Goal: Task Accomplishment & Management: Manage account settings

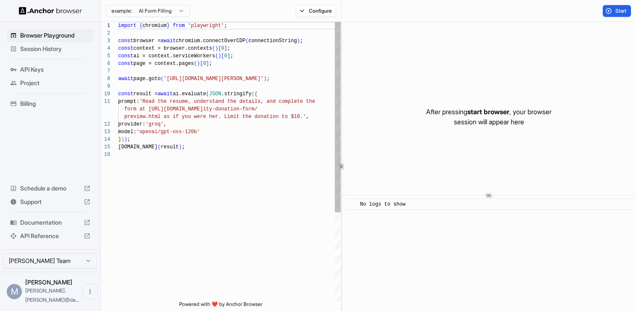
scroll to position [76, 0]
click at [39, 52] on span "Session History" at bounding box center [55, 49] width 70 height 8
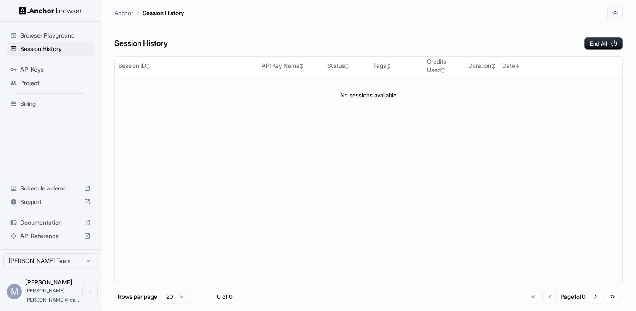
click at [39, 40] on div "Browser Playground" at bounding box center [50, 35] width 87 height 13
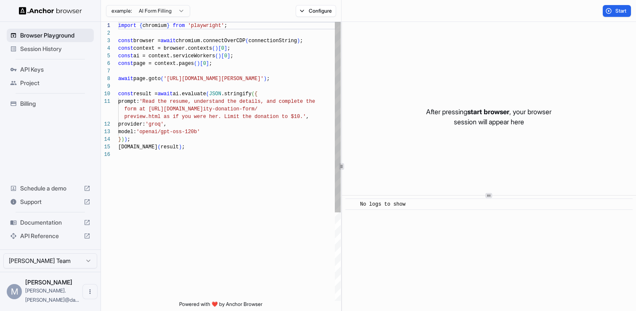
scroll to position [76, 0]
click at [173, 14] on html "Browser Playground Session History API Keys Project Billing Schedule a demo Sup…" at bounding box center [318, 155] width 636 height 311
click at [365, 99] on html "Browser Playground Session History API Keys Project Billing Schedule a demo Sup…" at bounding box center [318, 155] width 636 height 311
click at [612, 13] on button "Start" at bounding box center [617, 11] width 28 height 12
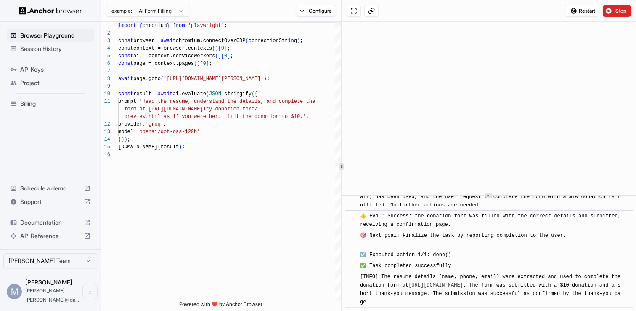
scroll to position [618, 0]
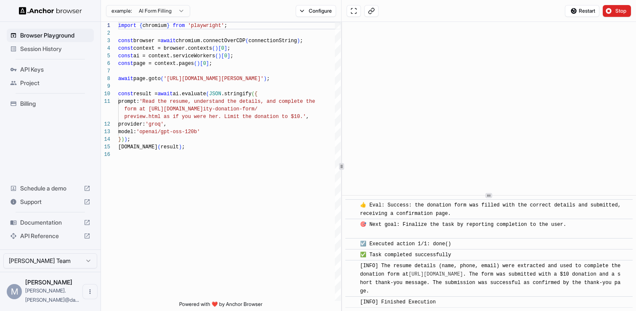
click at [43, 226] on span "Documentation" at bounding box center [50, 222] width 60 height 8
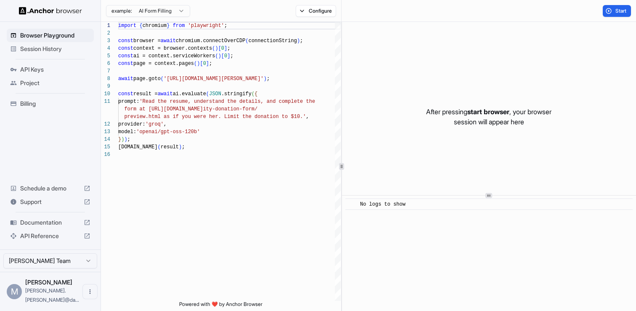
scroll to position [0, 0]
click at [36, 47] on span "Session History" at bounding box center [55, 49] width 70 height 8
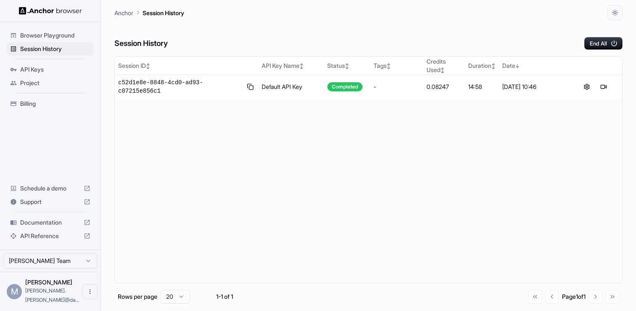
click at [32, 81] on span "Project" at bounding box center [55, 83] width 70 height 8
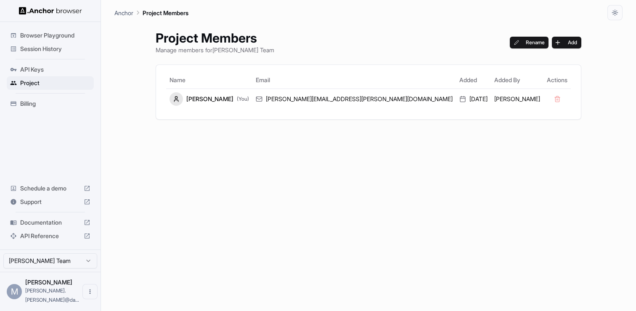
click at [46, 48] on span "Session History" at bounding box center [55, 49] width 70 height 8
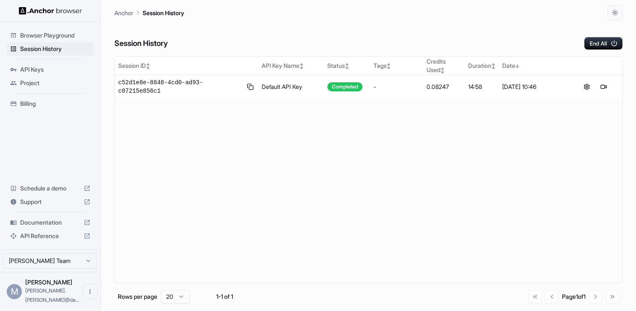
click at [46, 35] on span "Browser Playground" at bounding box center [55, 35] width 70 height 8
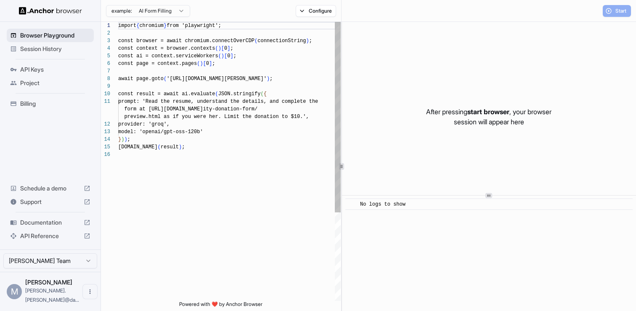
scroll to position [76, 0]
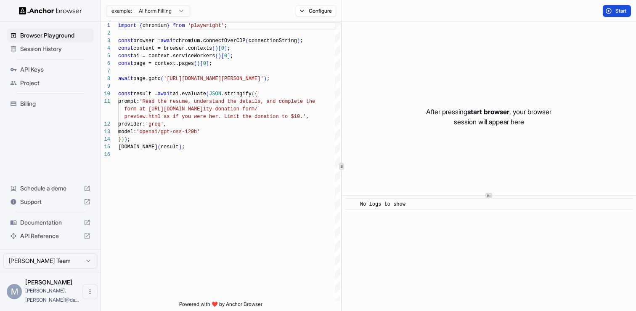
click at [609, 11] on button "Start" at bounding box center [617, 11] width 28 height 12
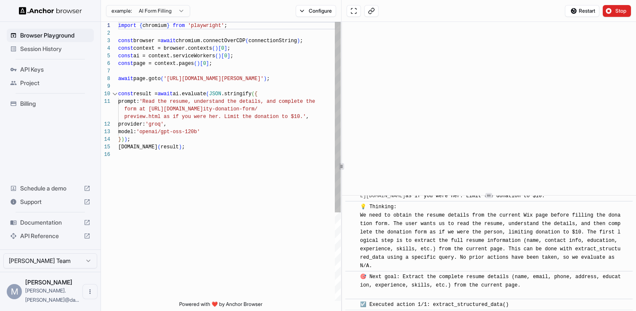
scroll to position [39, 0]
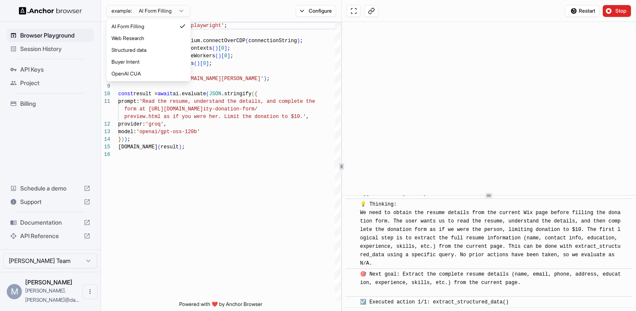
click at [123, 13] on html "Browser Playground Session History API Keys Project Billing Schedule a demo Sup…" at bounding box center [318, 155] width 636 height 311
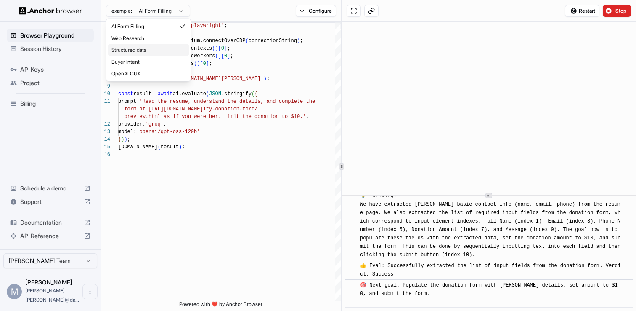
scroll to position [306, 0]
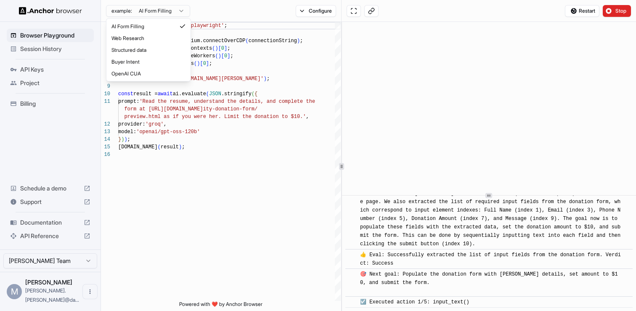
type textarea "**********"
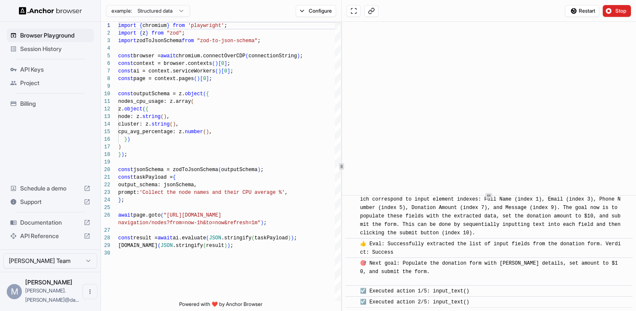
scroll to position [327, 0]
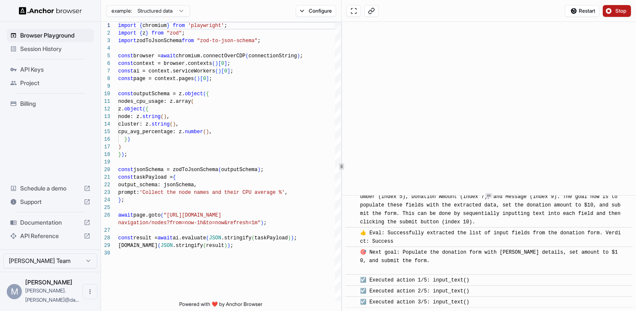
click at [613, 14] on button "Stop" at bounding box center [617, 11] width 28 height 12
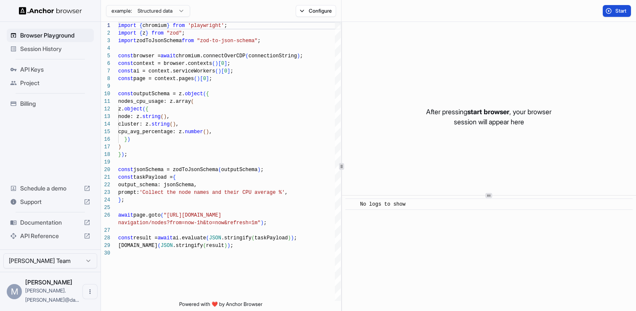
click at [607, 13] on button "Start" at bounding box center [617, 11] width 28 height 12
click at [616, 13] on span "Start" at bounding box center [622, 11] width 12 height 7
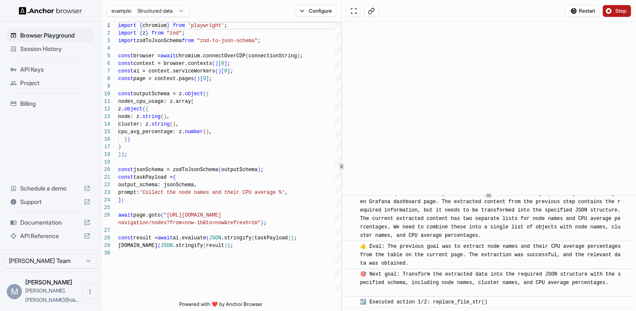
scroll to position [1010, 0]
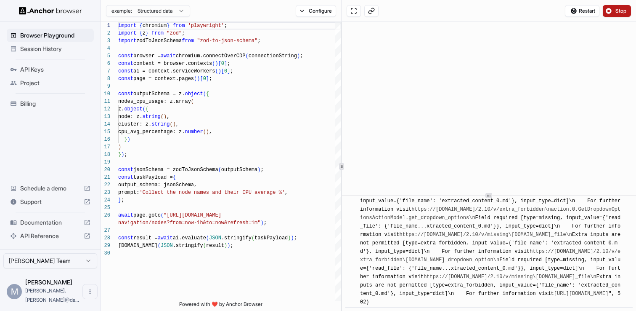
click at [177, 10] on html "Browser Playground Session History API Keys Project Billing Schedule a demo Sup…" at bounding box center [318, 155] width 636 height 311
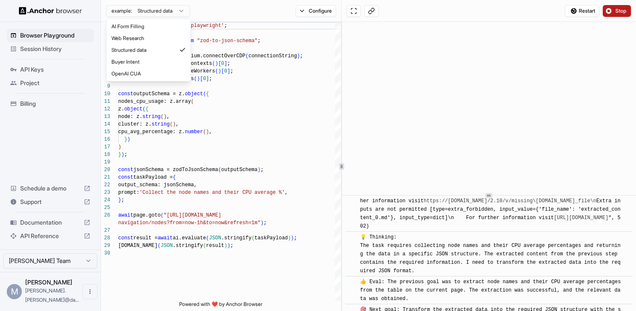
scroll to position [1132, 0]
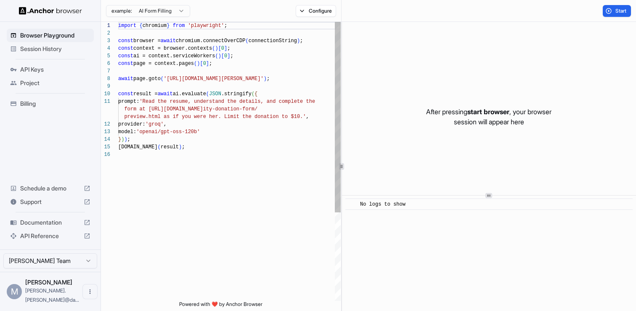
scroll to position [76, 0]
click at [25, 71] on span "API Keys" at bounding box center [55, 69] width 70 height 8
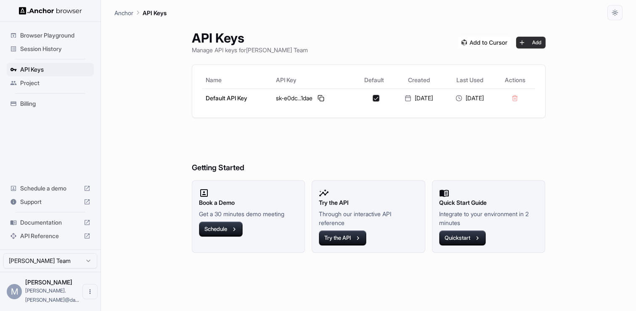
click at [527, 42] on button "Add" at bounding box center [530, 43] width 29 height 12
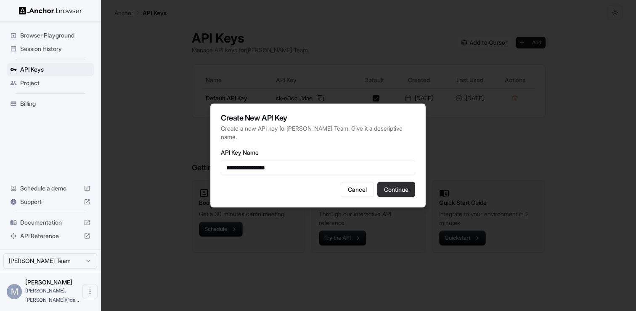
type input "**********"
click at [412, 190] on button "Continue" at bounding box center [397, 189] width 38 height 15
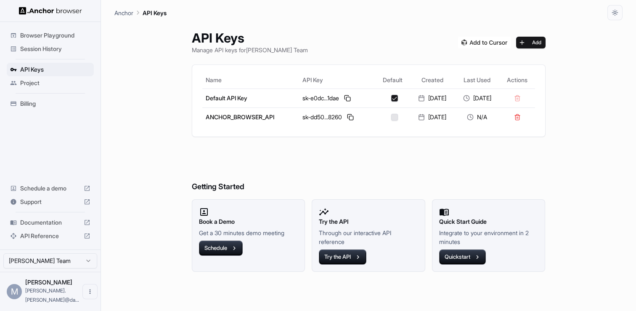
click at [479, 40] on img at bounding box center [484, 43] width 53 height 12
click at [345, 256] on button "Try the API" at bounding box center [343, 256] width 48 height 15
click at [346, 117] on button at bounding box center [351, 117] width 10 height 10
click at [343, 97] on button at bounding box center [348, 98] width 10 height 10
